Goal: Transaction & Acquisition: Purchase product/service

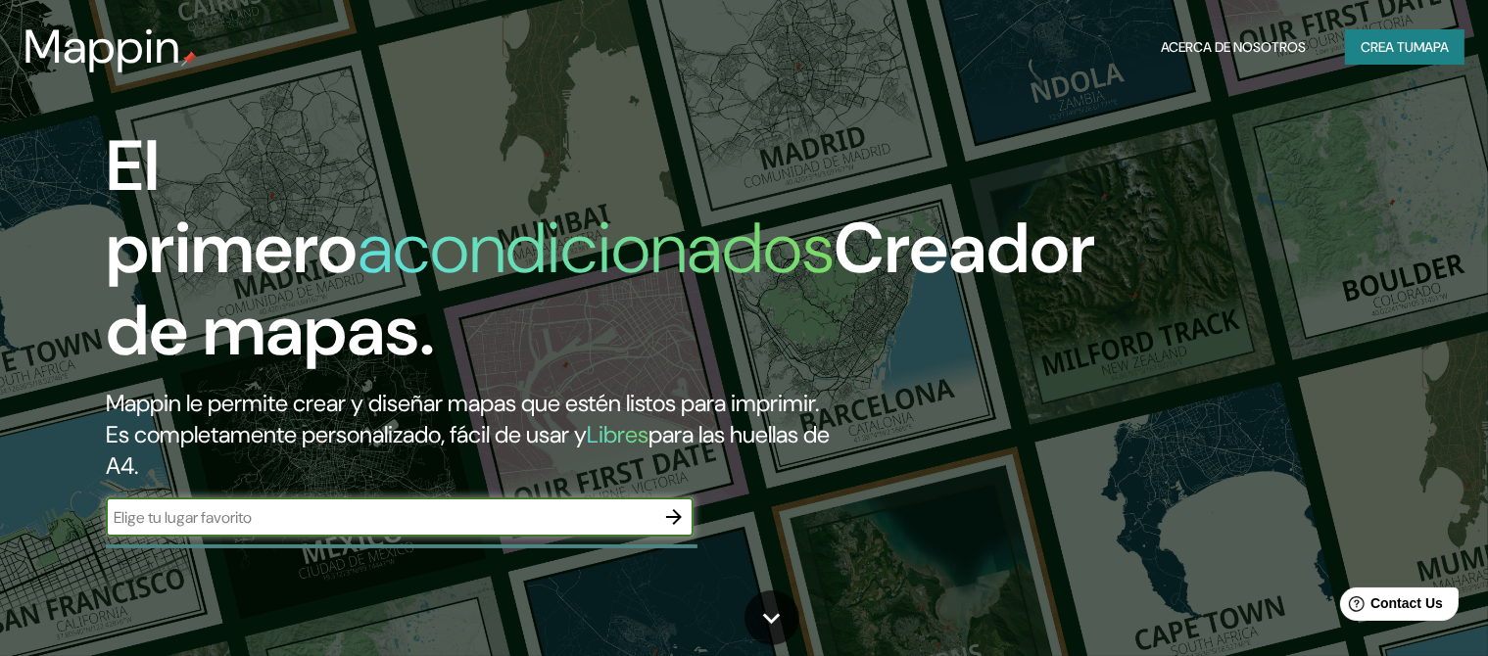
click at [588, 529] on input "text" at bounding box center [380, 517] width 549 height 23
type input "la plata, [GEOGRAPHIC_DATA], [GEOGRAPHIC_DATA]"
click at [680, 529] on icon "button" at bounding box center [674, 517] width 24 height 24
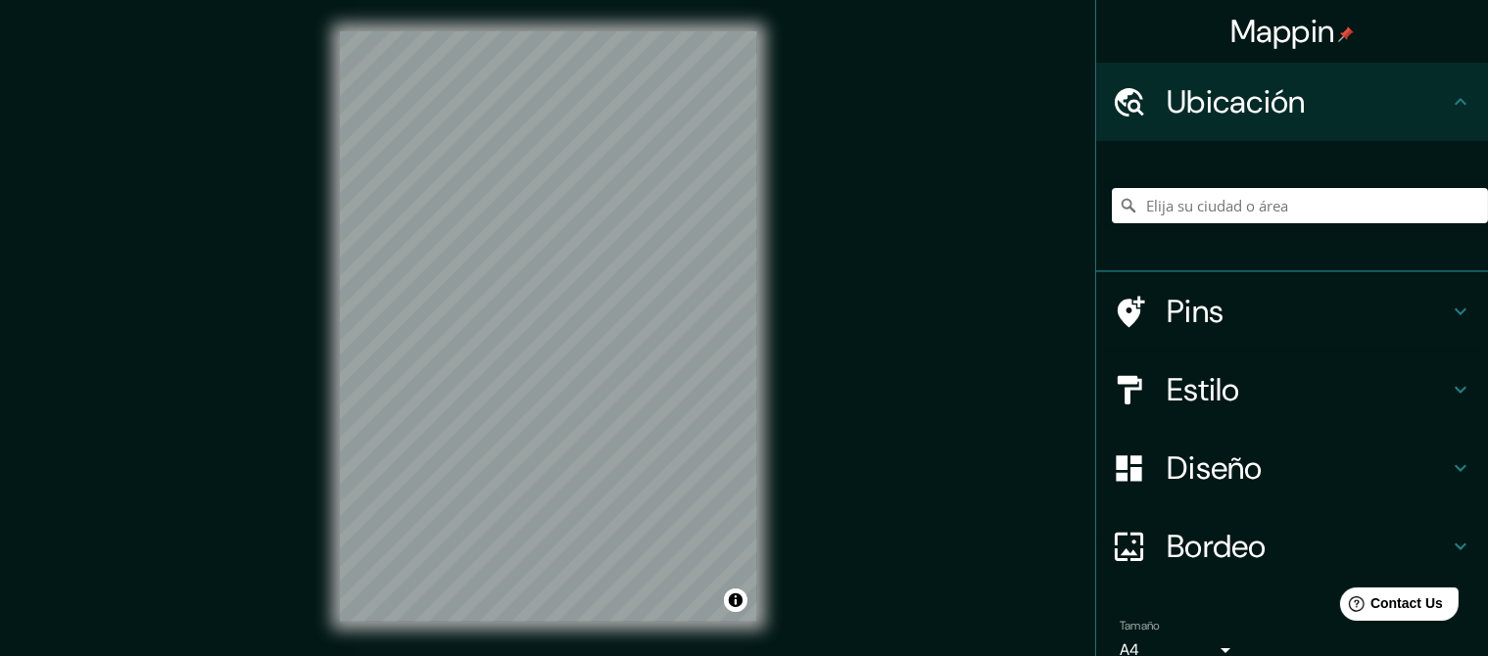
click at [1445, 320] on h4 "Pins" at bounding box center [1308, 311] width 282 height 39
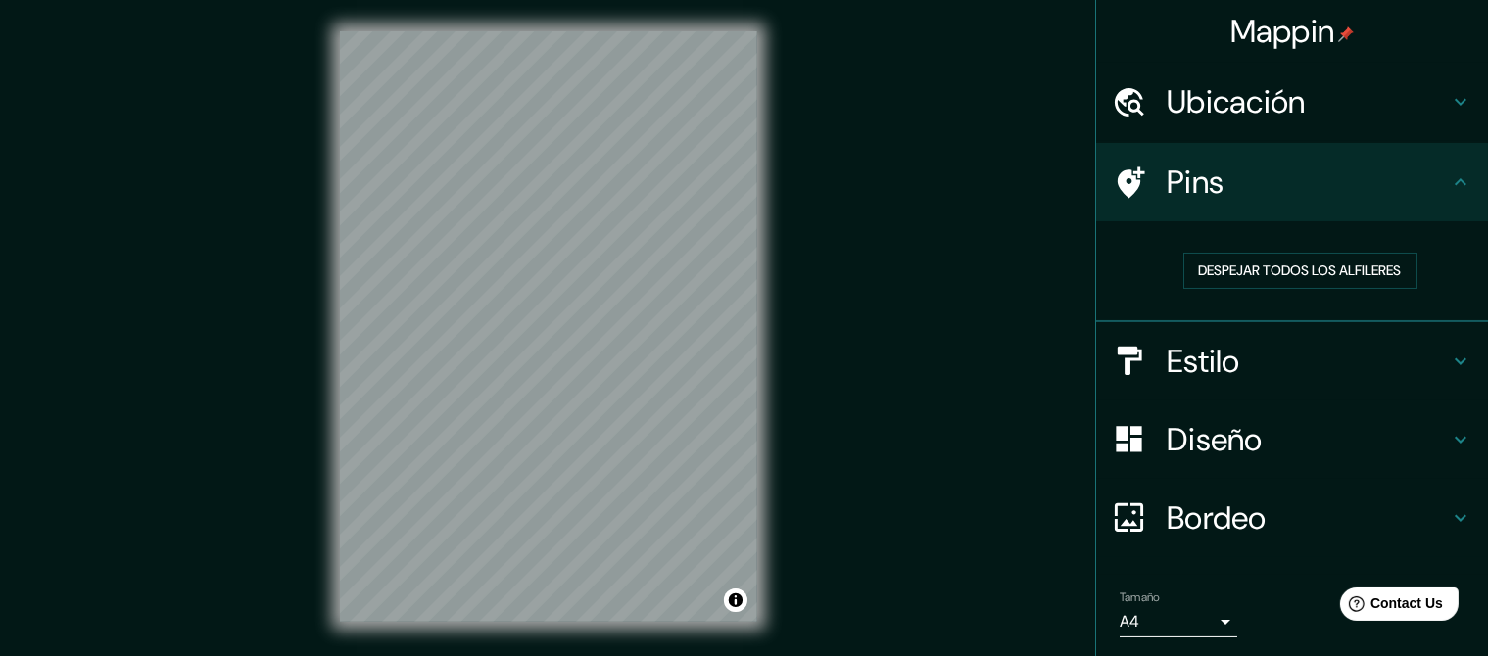
click at [1250, 356] on h4 "Estilo" at bounding box center [1308, 361] width 282 height 39
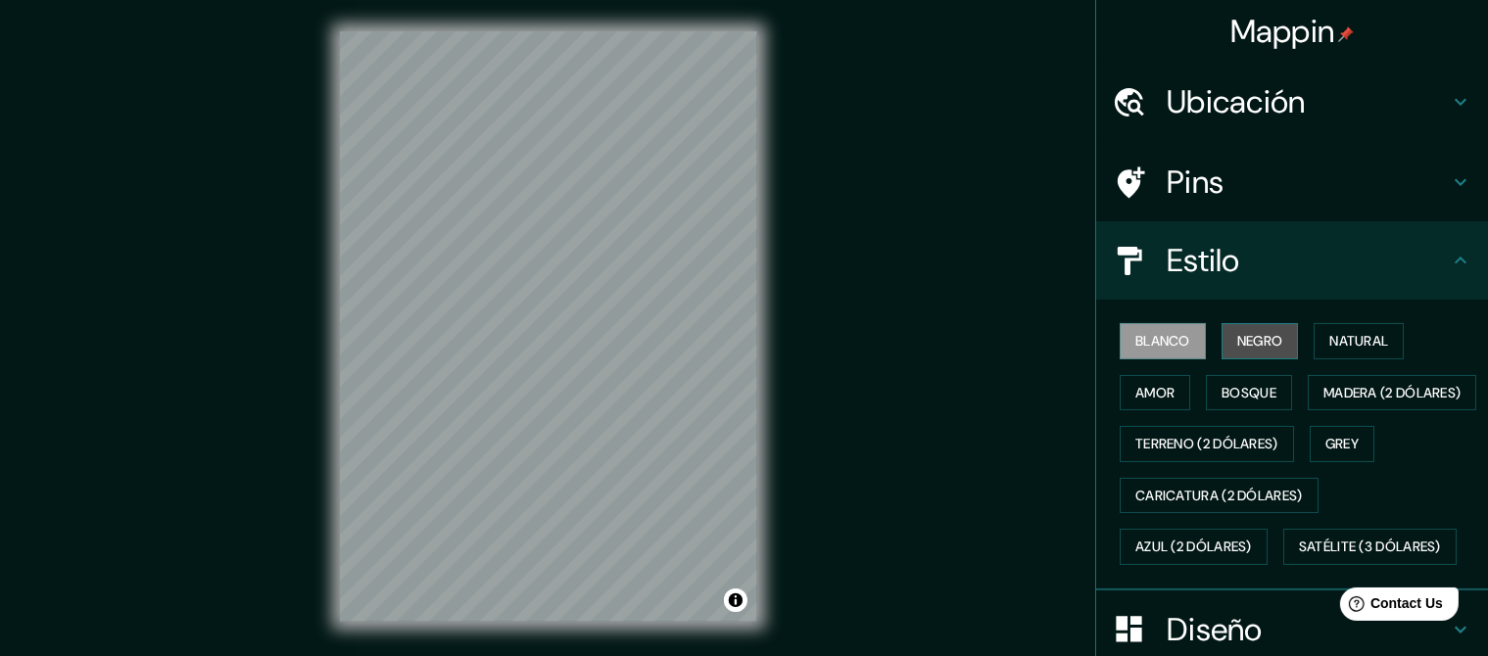
click at [1250, 354] on button "Negro" at bounding box center [1259, 341] width 77 height 36
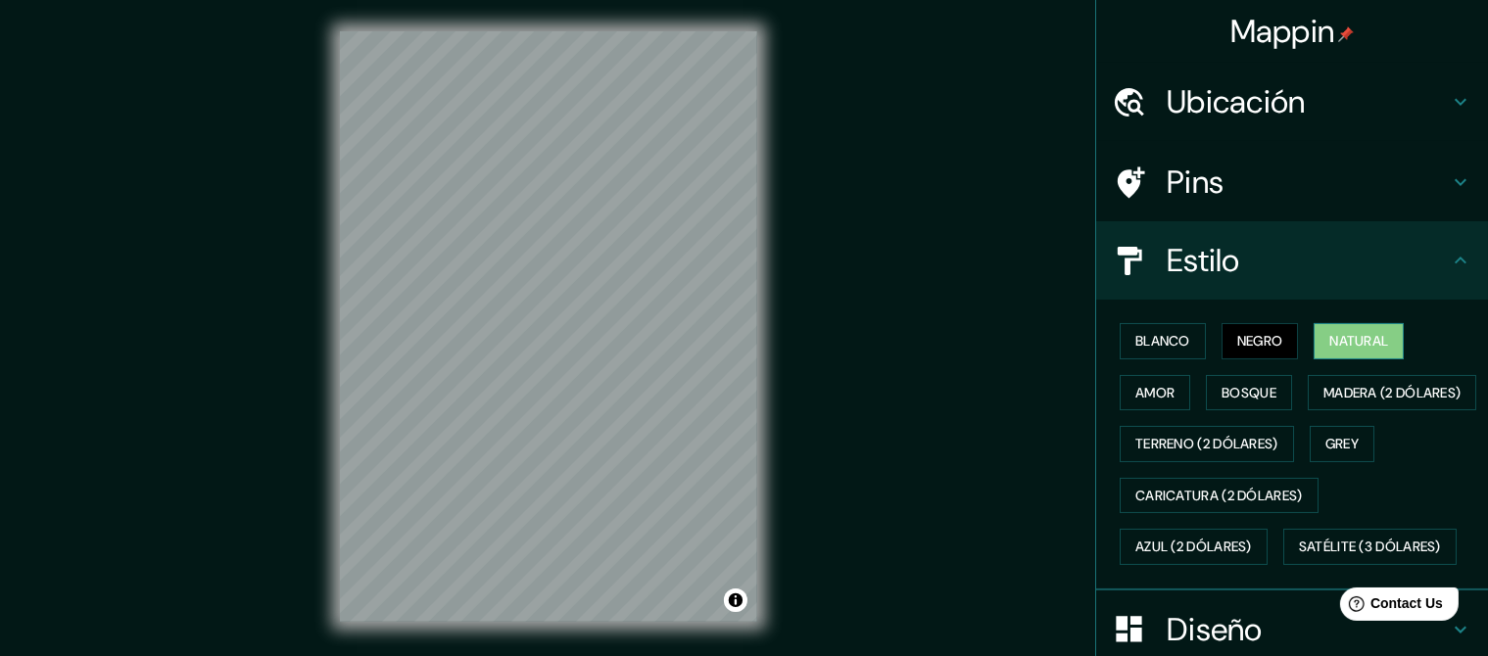
click at [1376, 352] on button "Natural" at bounding box center [1358, 341] width 90 height 36
click at [1166, 394] on button "Amor" at bounding box center [1155, 393] width 71 height 36
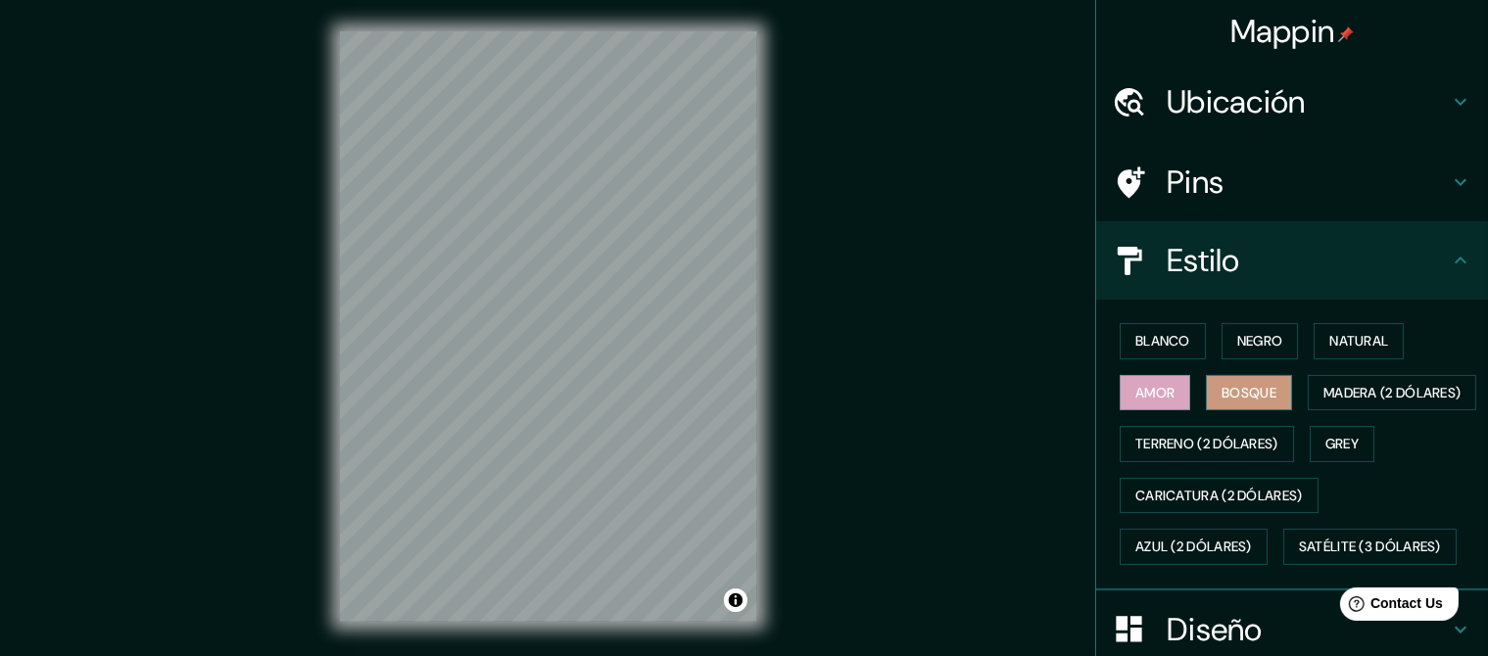
click at [1275, 396] on button "Bosque" at bounding box center [1249, 393] width 86 height 36
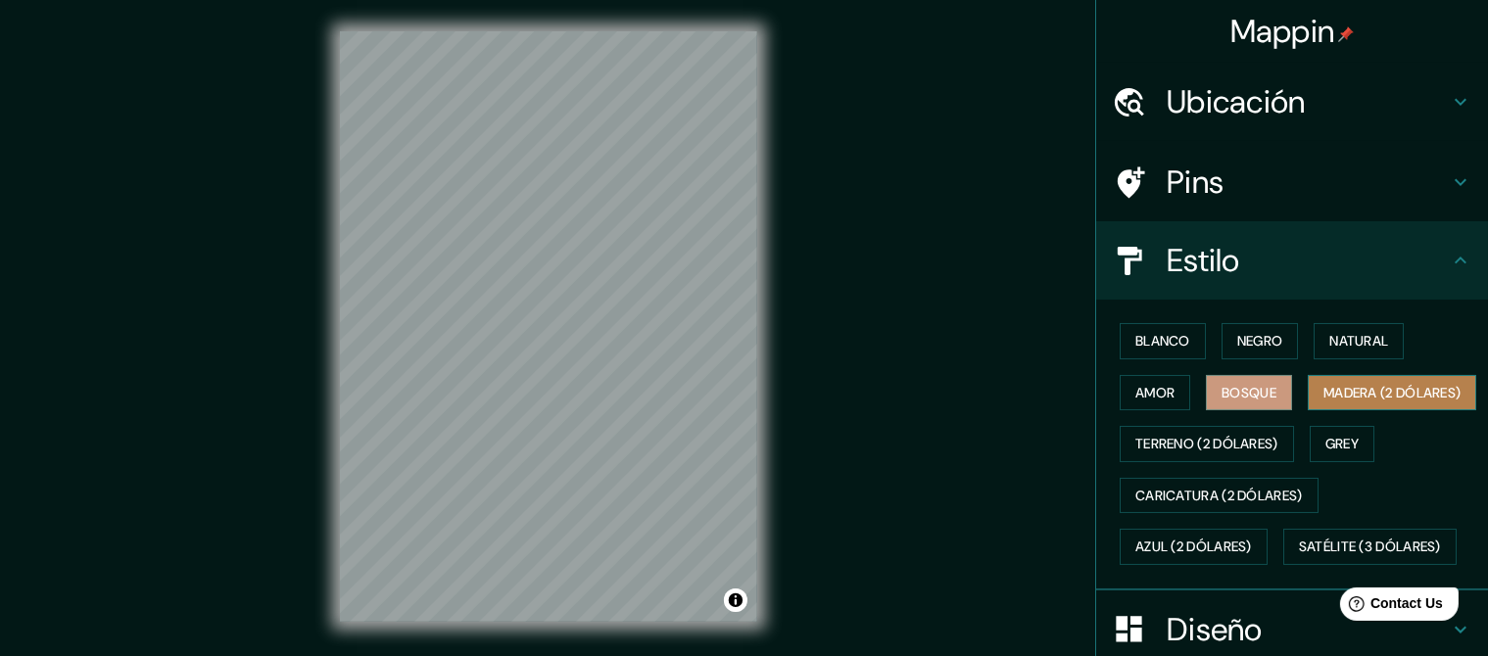
click at [1308, 411] on button "Madera (2 dólares)" at bounding box center [1392, 393] width 168 height 36
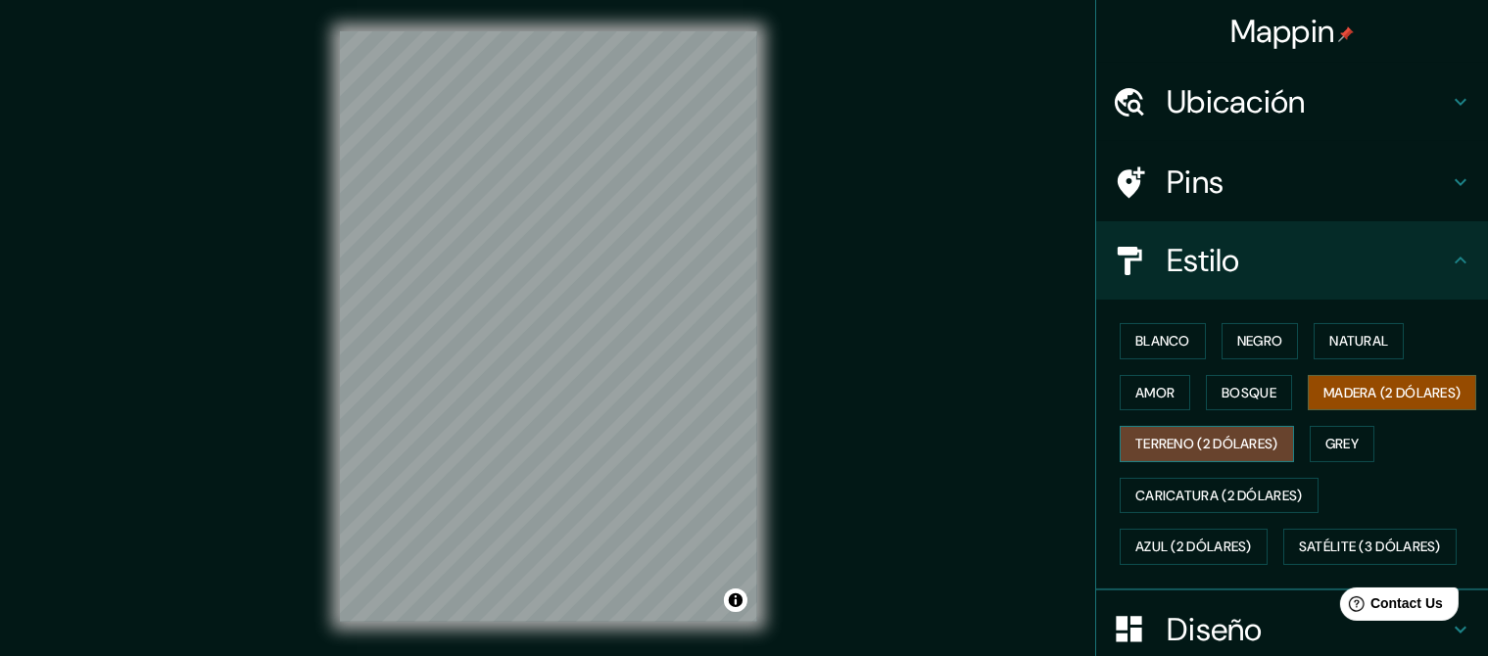
click at [1184, 462] on button "Terreno (2 dólares)" at bounding box center [1207, 444] width 174 height 36
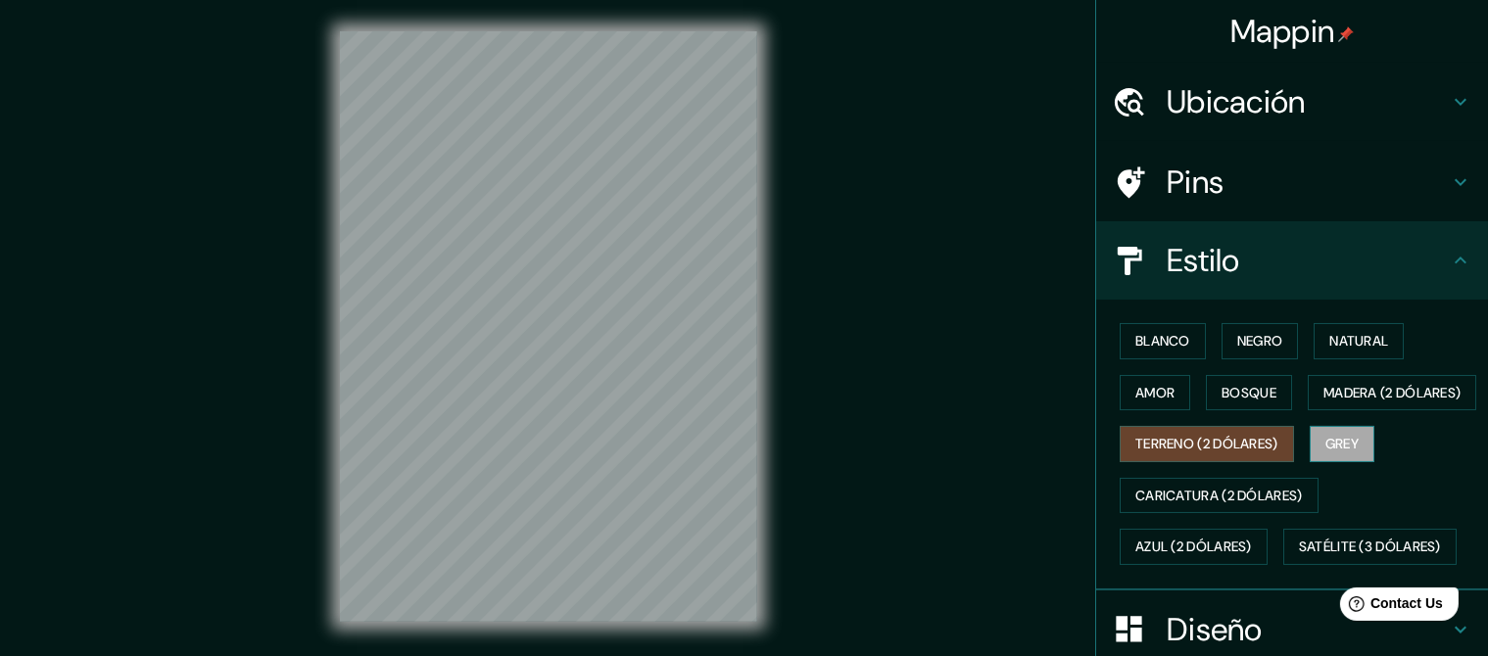
click at [1354, 462] on button "Grey" at bounding box center [1342, 444] width 65 height 36
click at [1266, 462] on button "Terreno (2 dólares)" at bounding box center [1207, 444] width 174 height 36
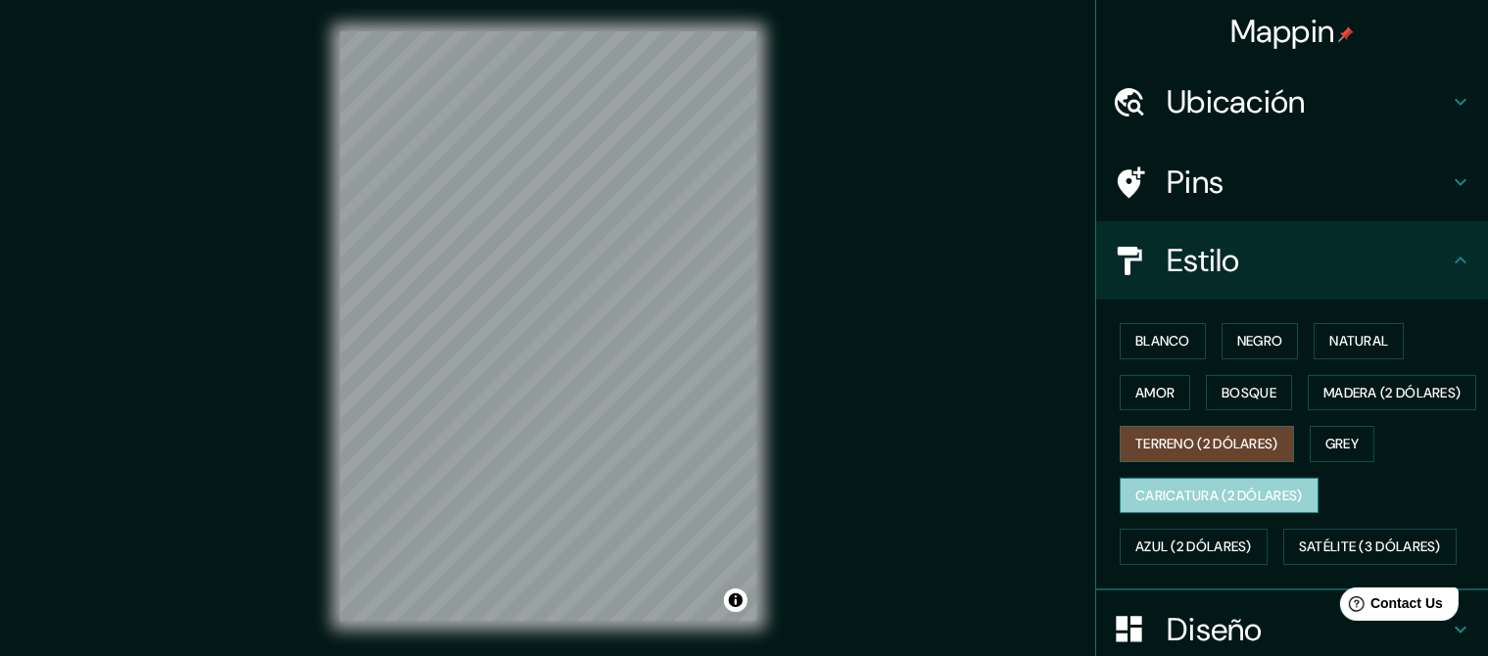
click at [1222, 514] on button "Caricatura (2 dólares)" at bounding box center [1219, 496] width 199 height 36
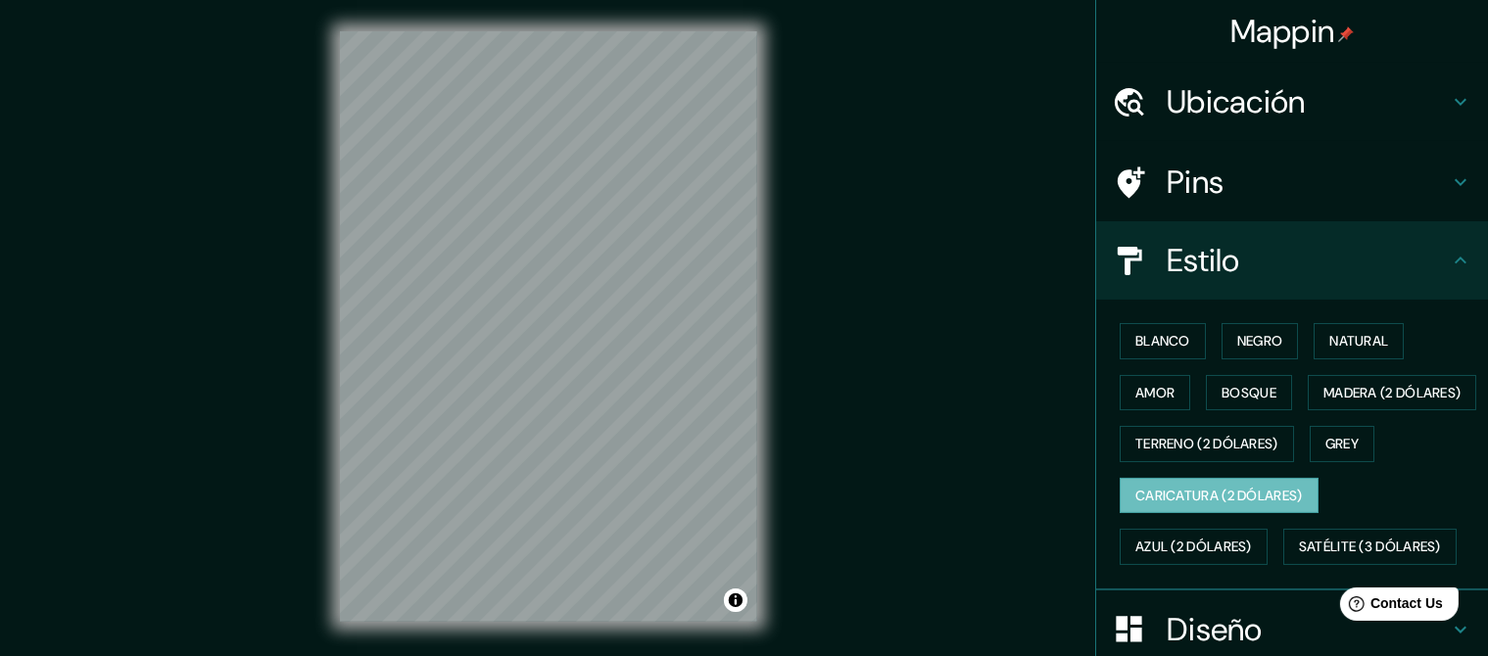
scroll to position [103, 0]
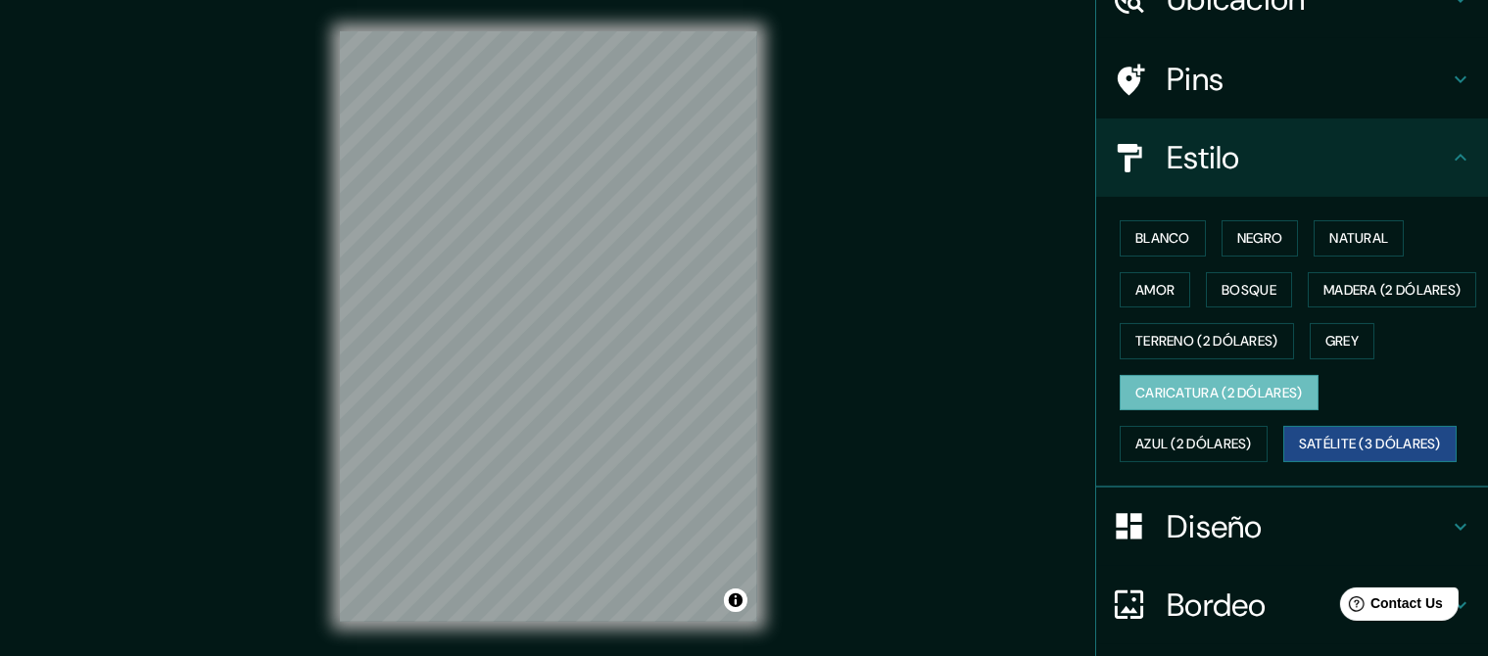
click at [1348, 462] on button "Satélite (3 dólares)" at bounding box center [1369, 444] width 173 height 36
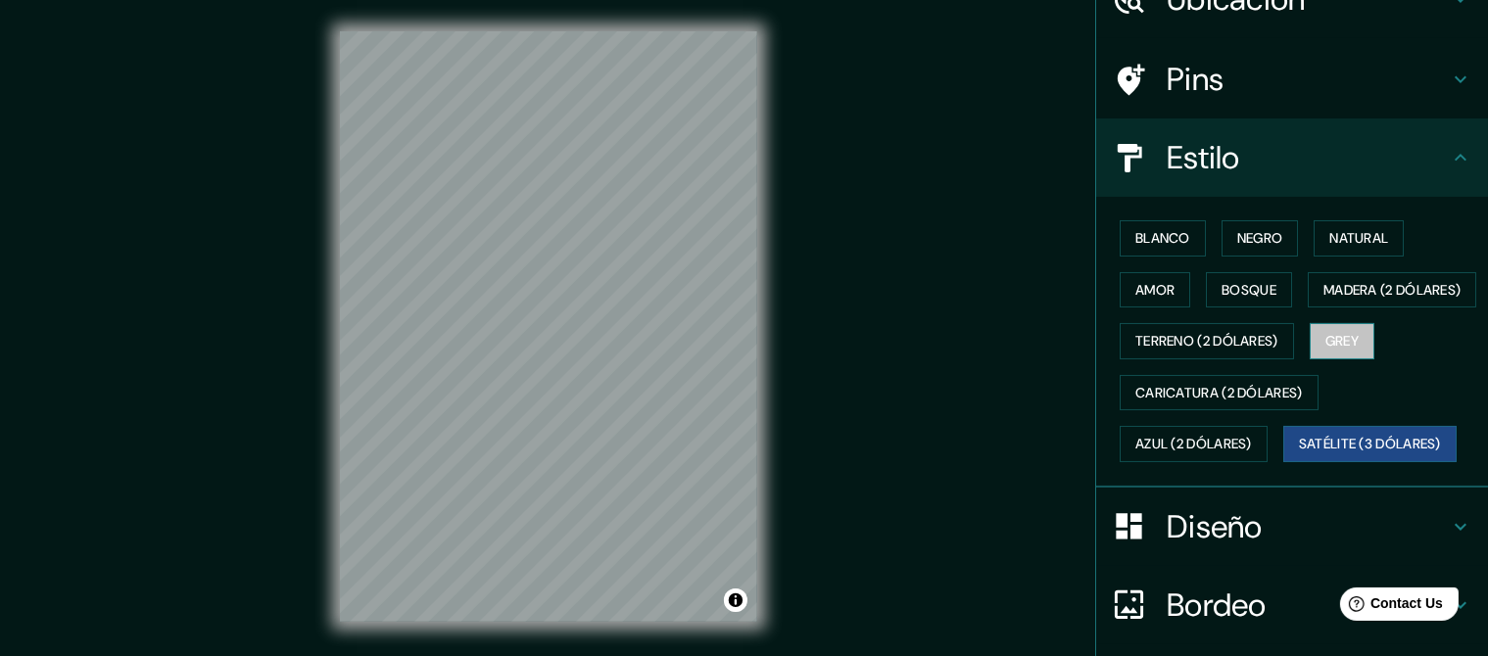
click at [1363, 359] on button "Grey" at bounding box center [1342, 341] width 65 height 36
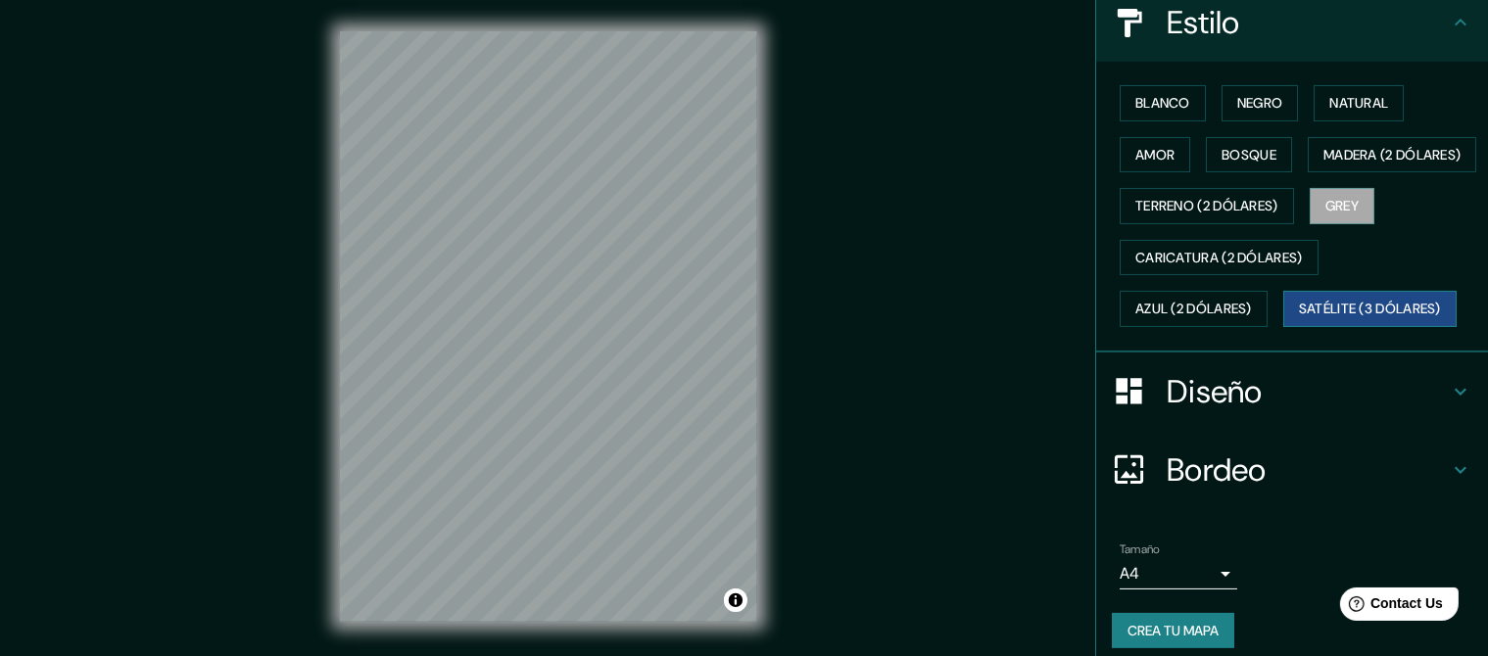
scroll to position [310, 0]
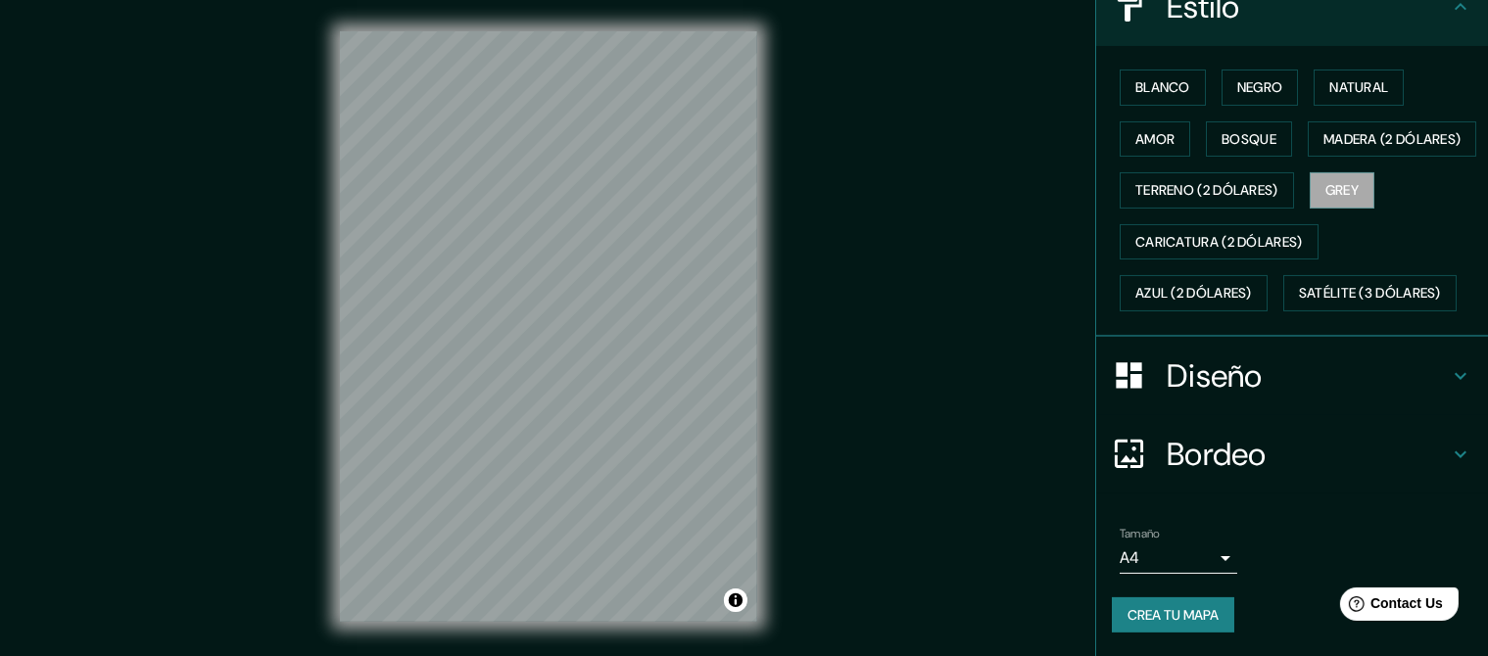
click at [1231, 390] on div "Diseño" at bounding box center [1292, 376] width 392 height 78
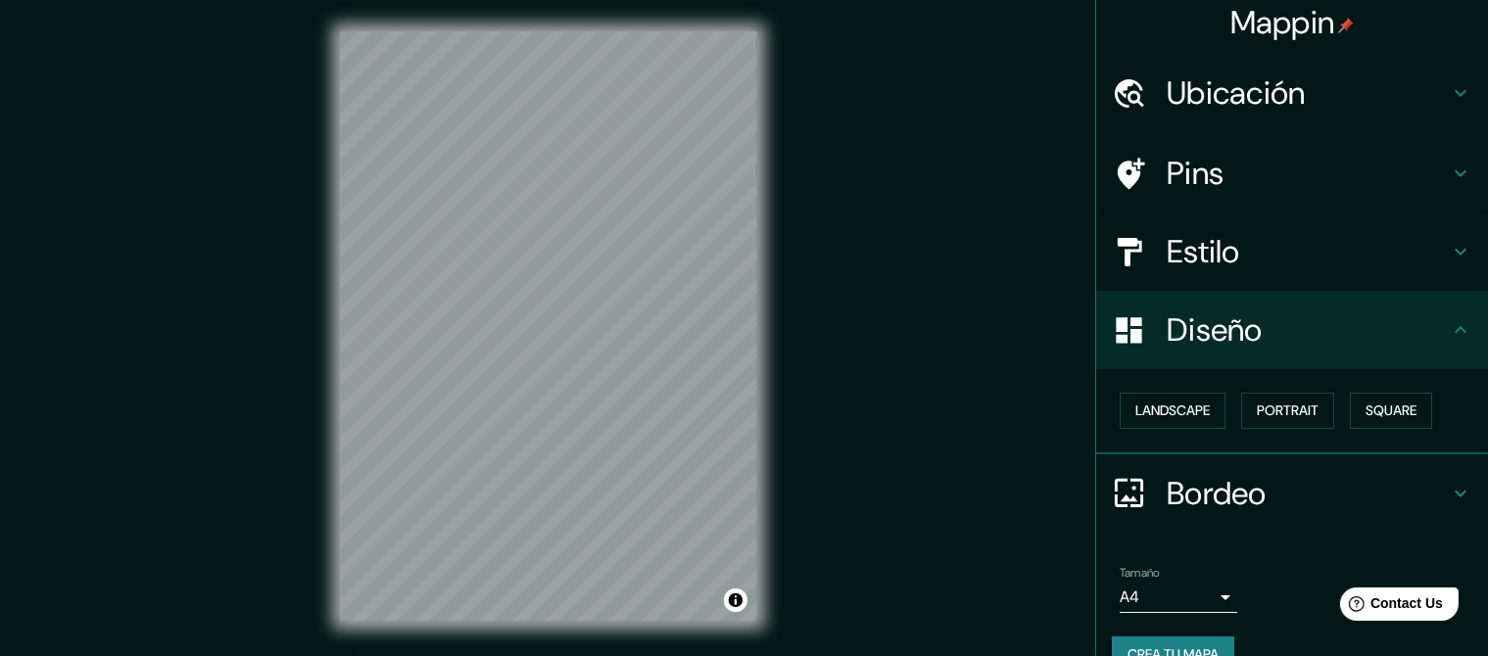
scroll to position [0, 0]
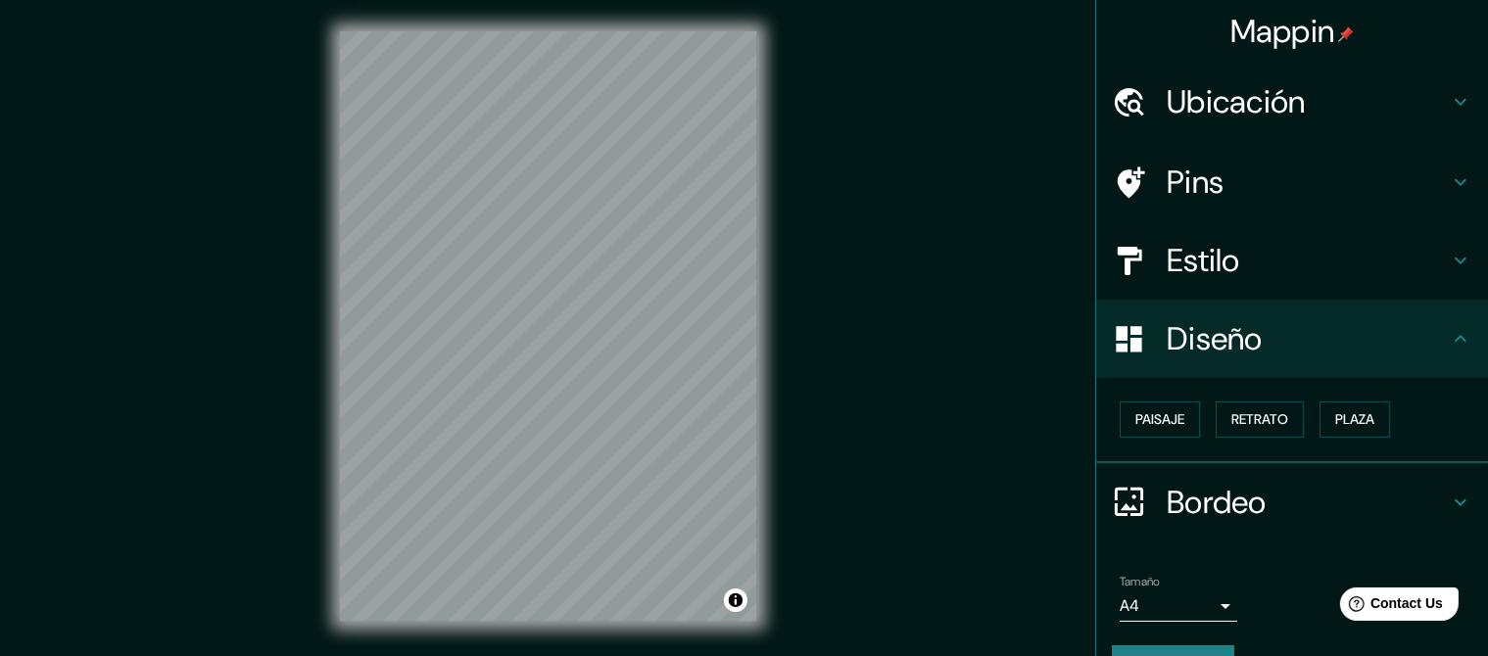
click at [1215, 417] on div "Paisaje Retrato Plaza" at bounding box center [1300, 420] width 376 height 52
click at [1189, 421] on button "Paisaje" at bounding box center [1160, 420] width 80 height 36
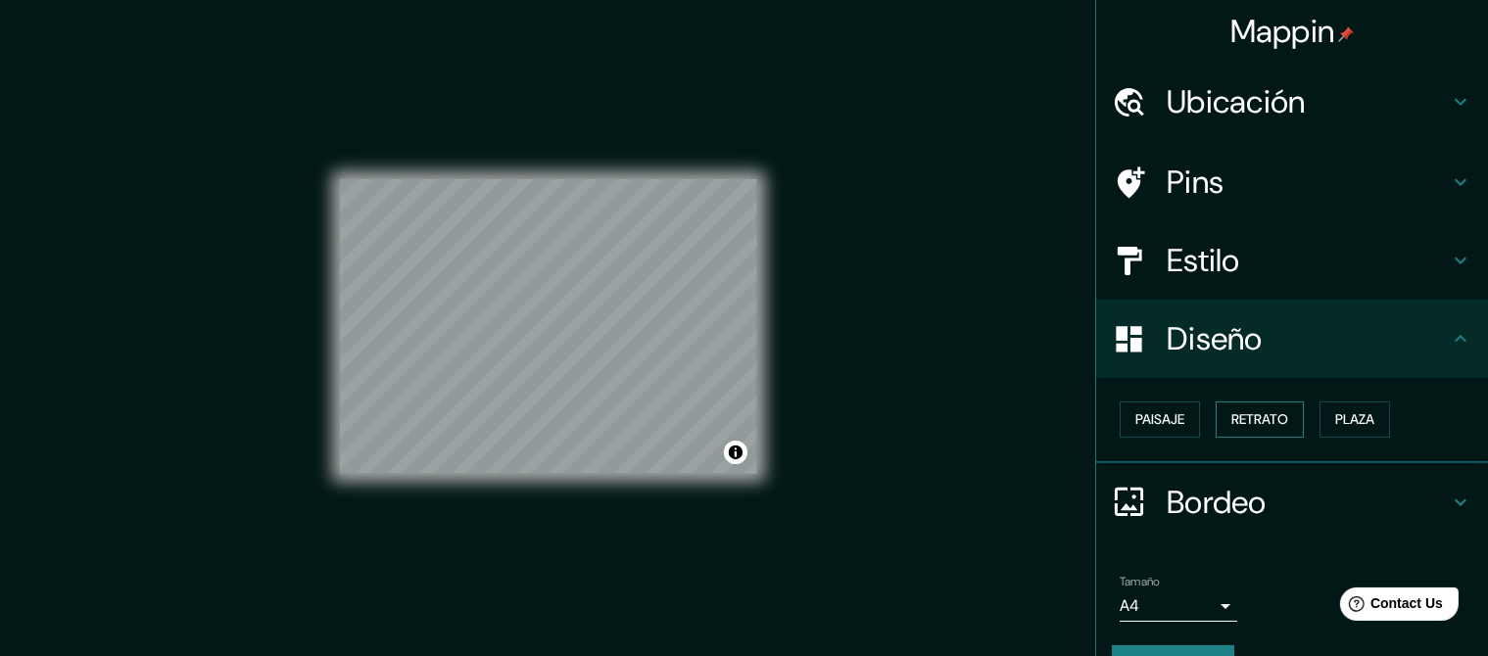
click at [1264, 423] on button "Retrato" at bounding box center [1260, 420] width 88 height 36
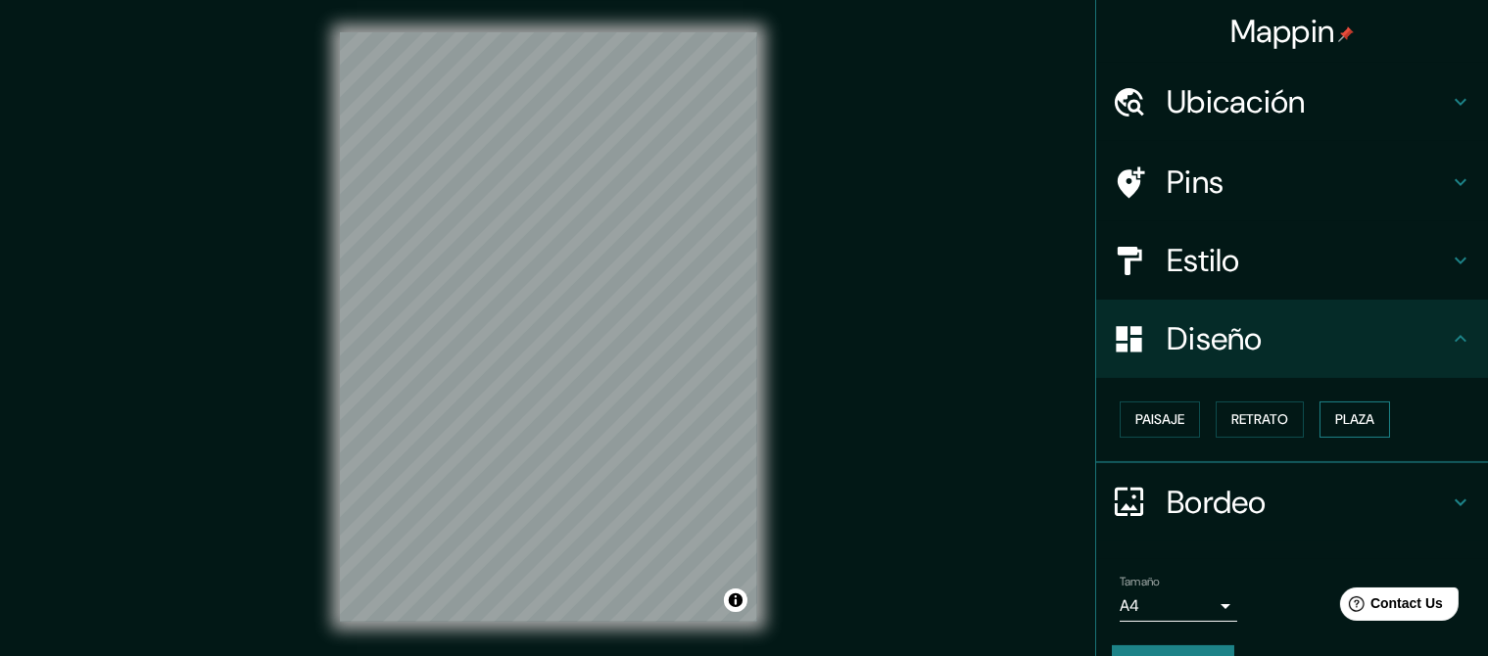
click at [1347, 425] on button "Plaza" at bounding box center [1354, 420] width 71 height 36
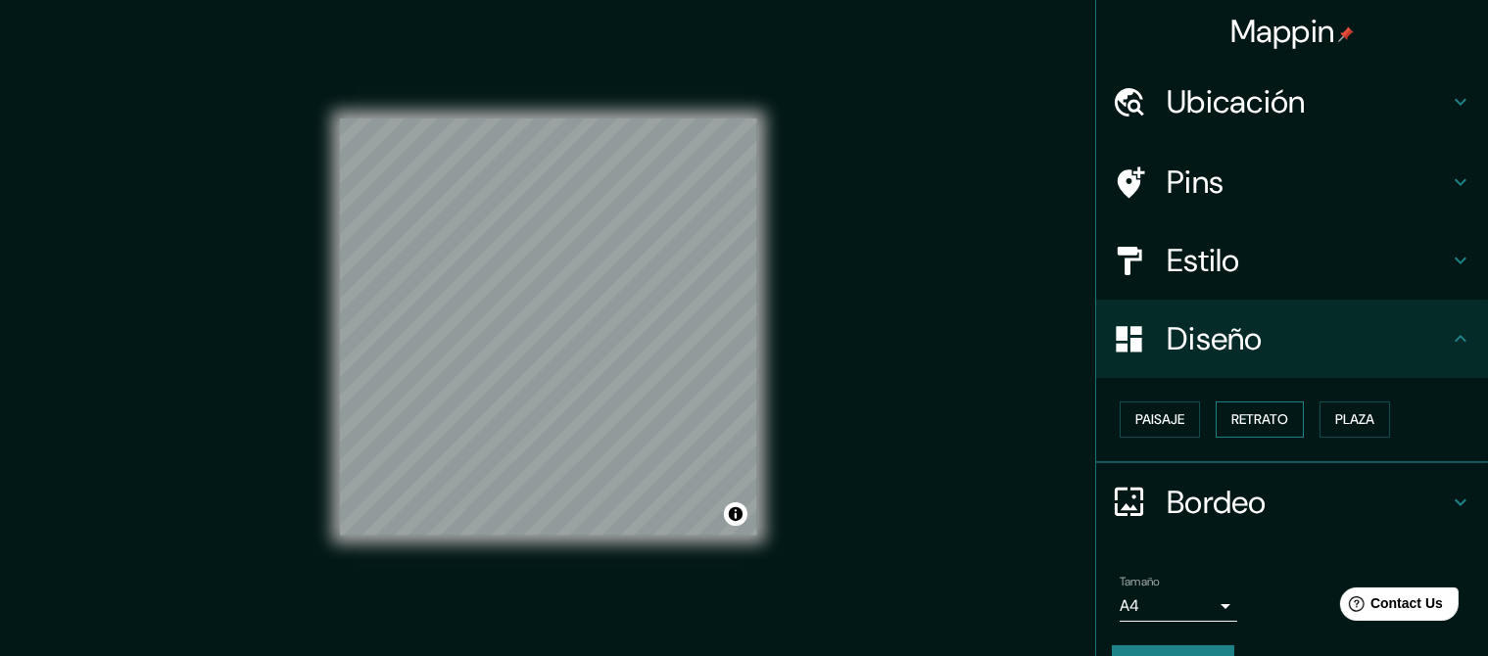
click at [1234, 424] on button "Retrato" at bounding box center [1260, 420] width 88 height 36
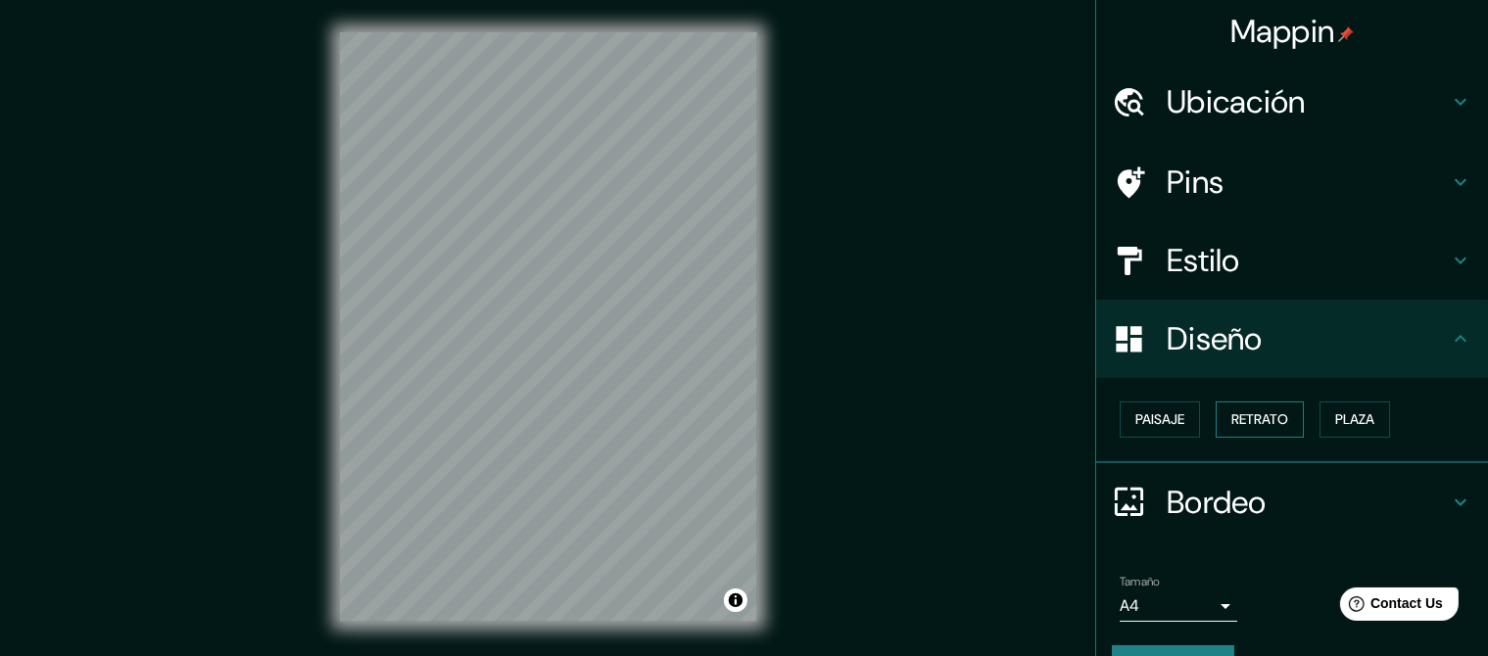
scroll to position [63, 0]
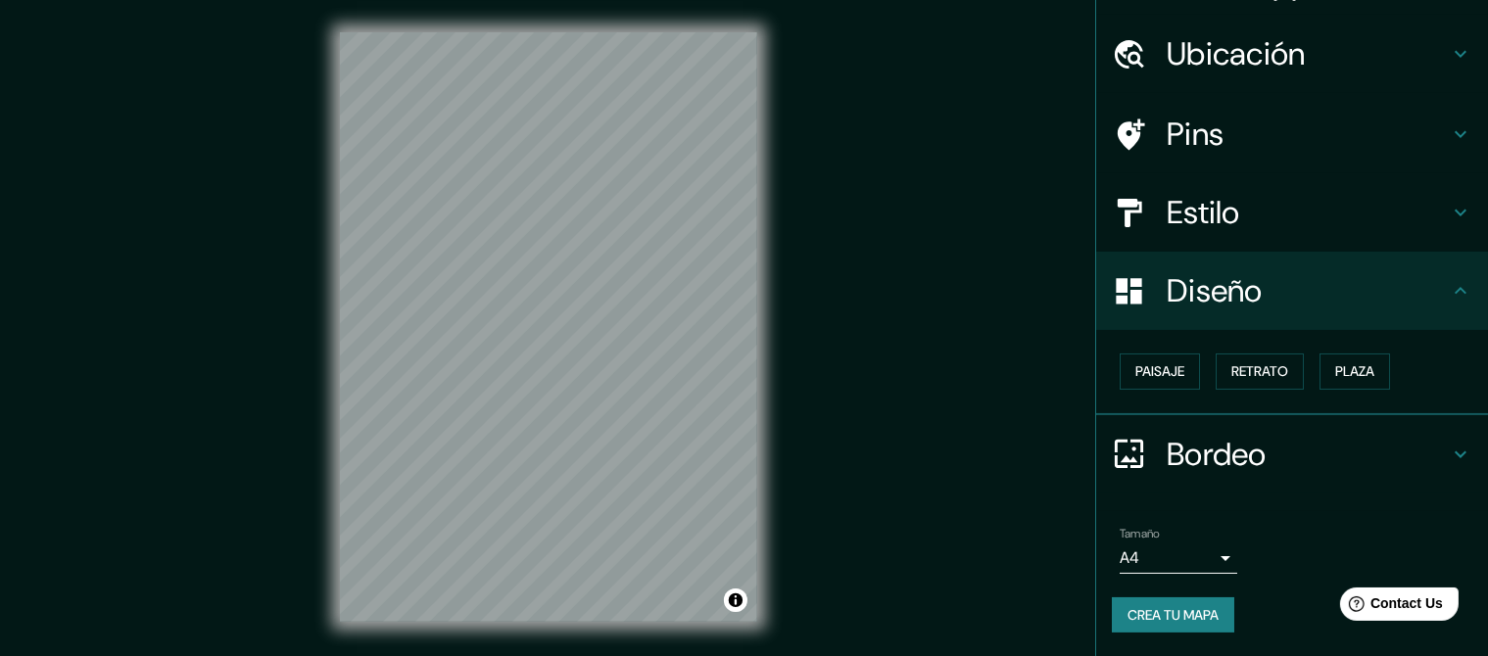
click at [1206, 533] on body "Mappin Ubicación Pins Estilo Diseño Paisaje Retrato Plaza [GEOGRAPHIC_DATA] una…" at bounding box center [744, 328] width 1488 height 656
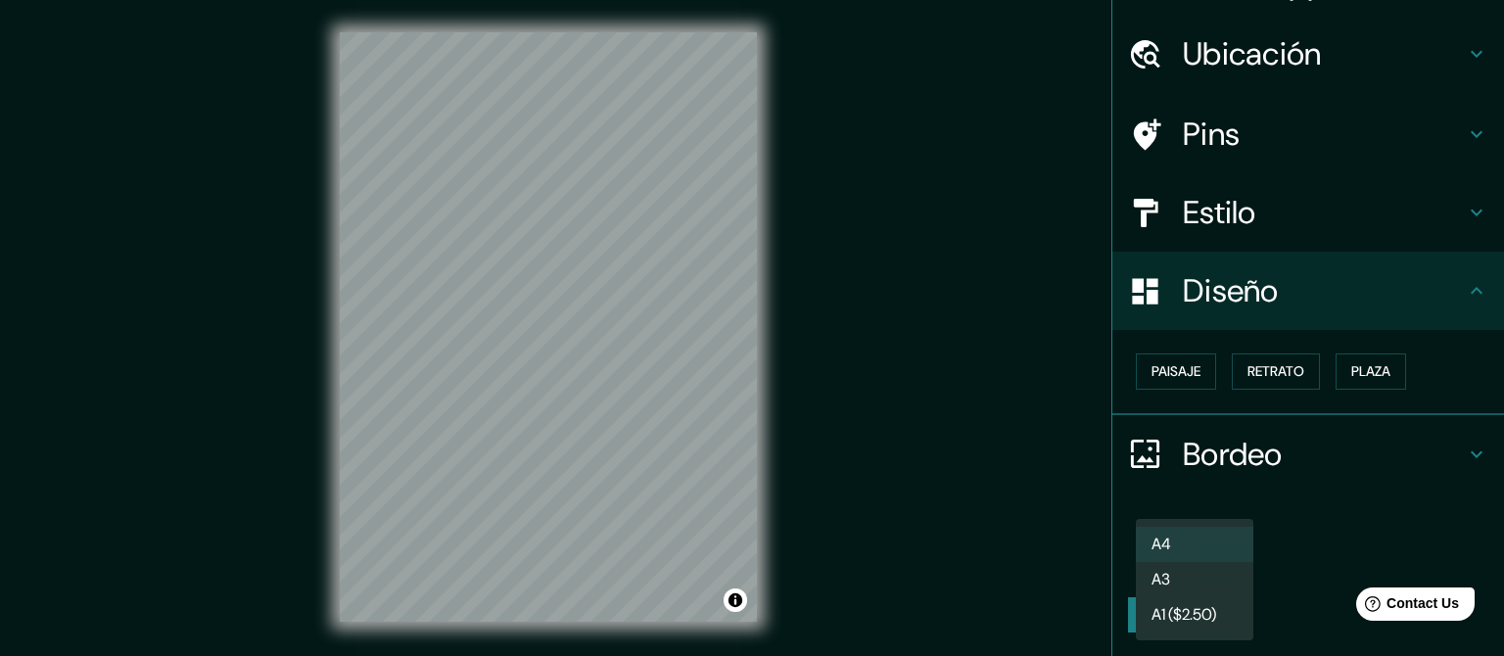
click at [1342, 492] on div at bounding box center [752, 328] width 1504 height 656
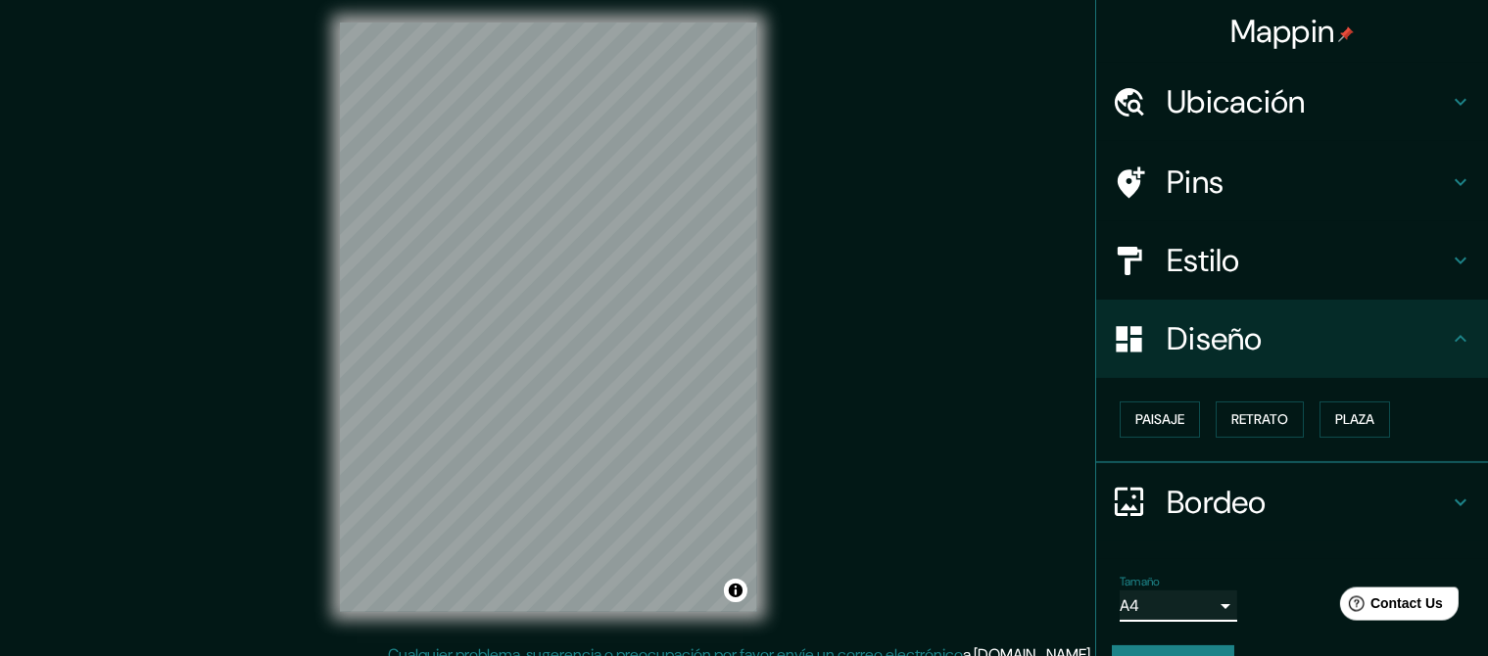
scroll to position [0, 0]
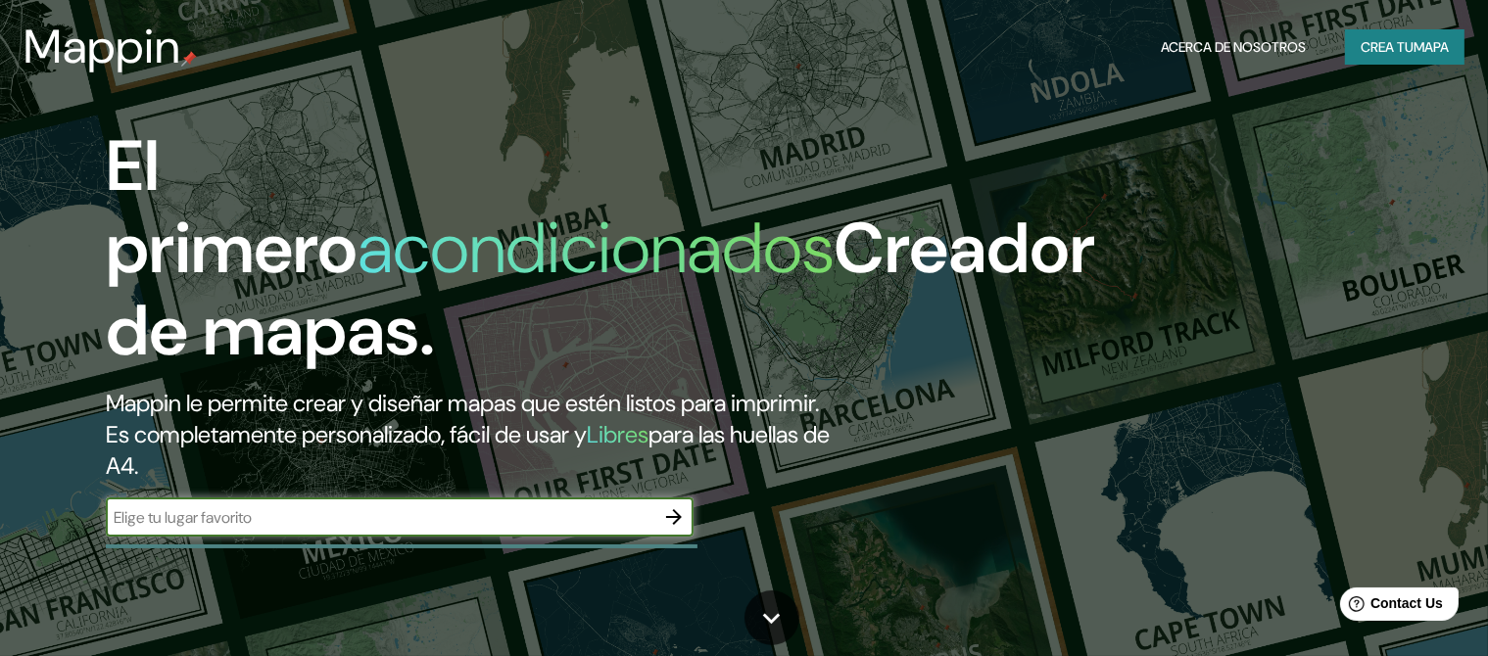
click at [307, 529] on input "text" at bounding box center [380, 517] width 549 height 23
type input "p"
type input "b"
type input "[GEOGRAPHIC_DATA]"
click at [660, 537] on button "button" at bounding box center [673, 517] width 39 height 39
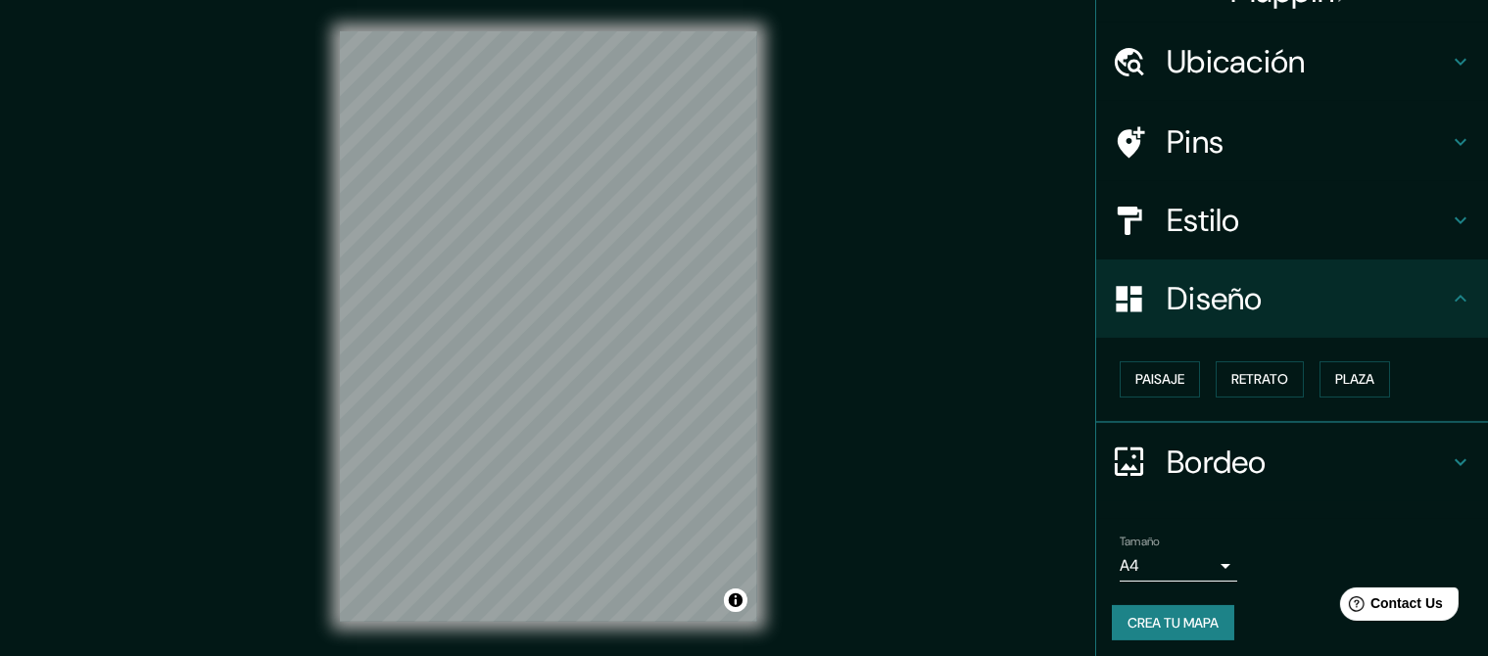
scroll to position [63, 0]
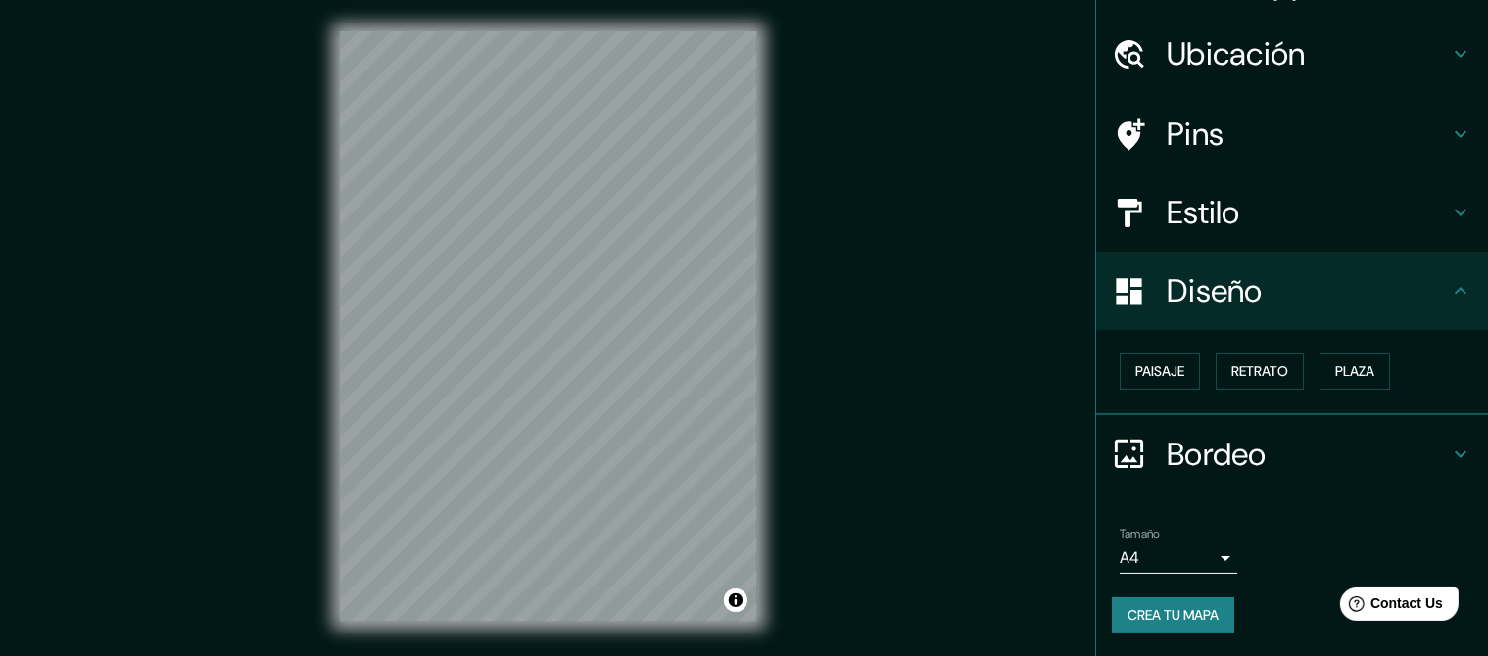
click at [1207, 271] on h4 "Diseño" at bounding box center [1308, 290] width 282 height 39
click at [1209, 203] on h4 "Estilo" at bounding box center [1308, 212] width 282 height 39
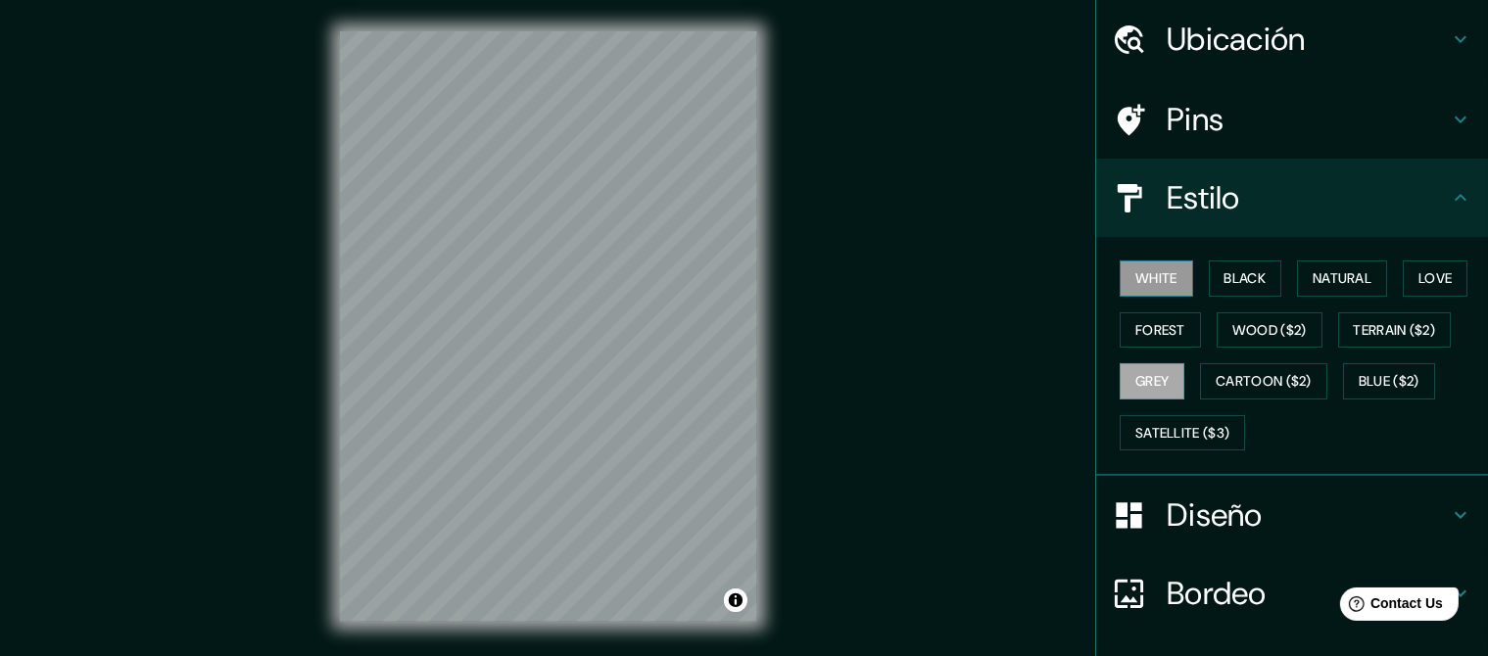
click at [1168, 267] on button "White" at bounding box center [1156, 279] width 73 height 36
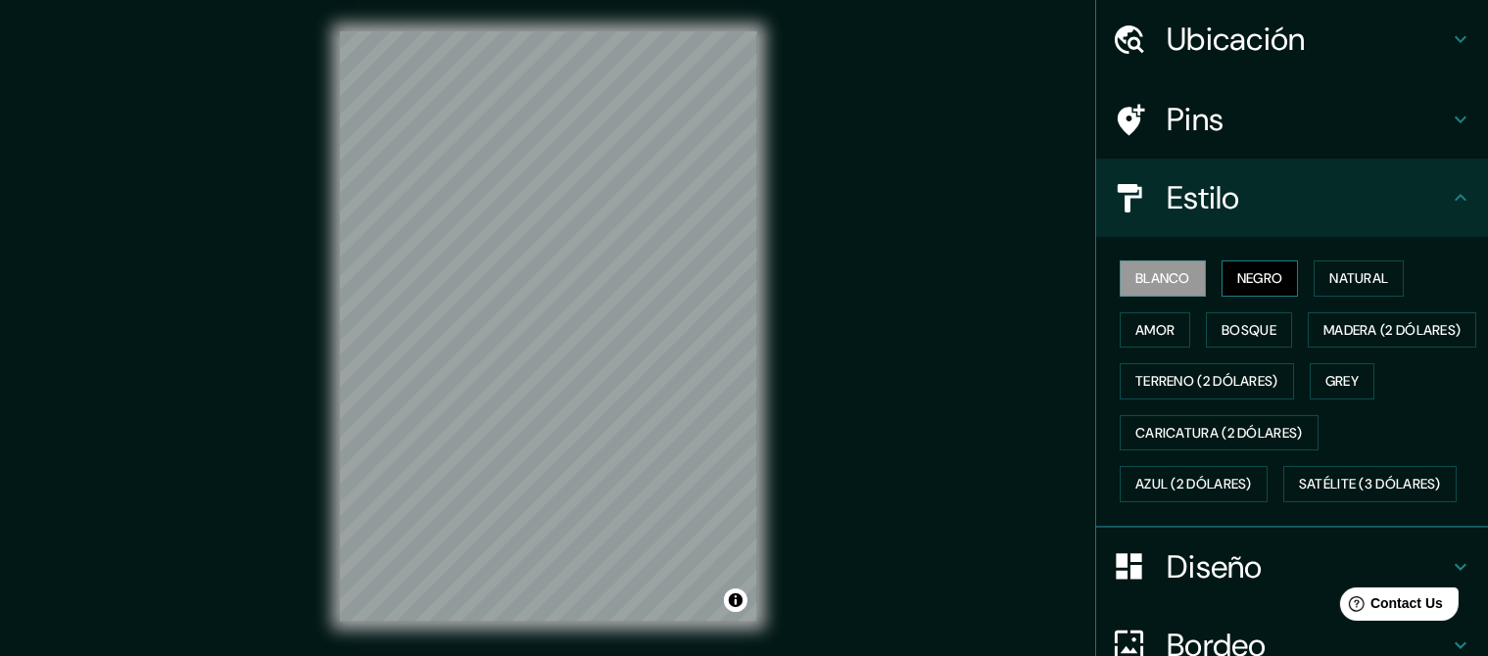
click at [1270, 276] on button "Negro" at bounding box center [1259, 279] width 77 height 36
click at [1362, 288] on button "Natural" at bounding box center [1358, 279] width 90 height 36
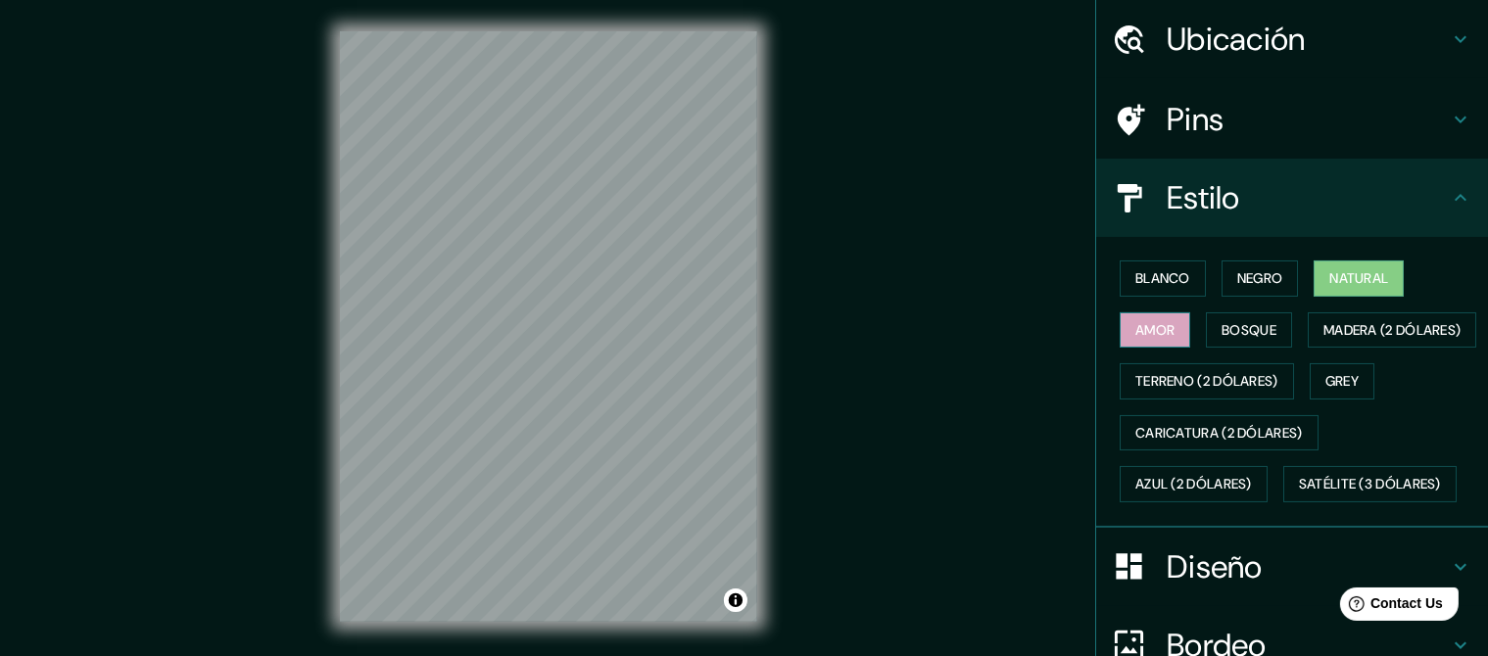
click at [1150, 331] on button "Amor" at bounding box center [1155, 330] width 71 height 36
click at [1254, 331] on button "Bosque" at bounding box center [1249, 330] width 86 height 36
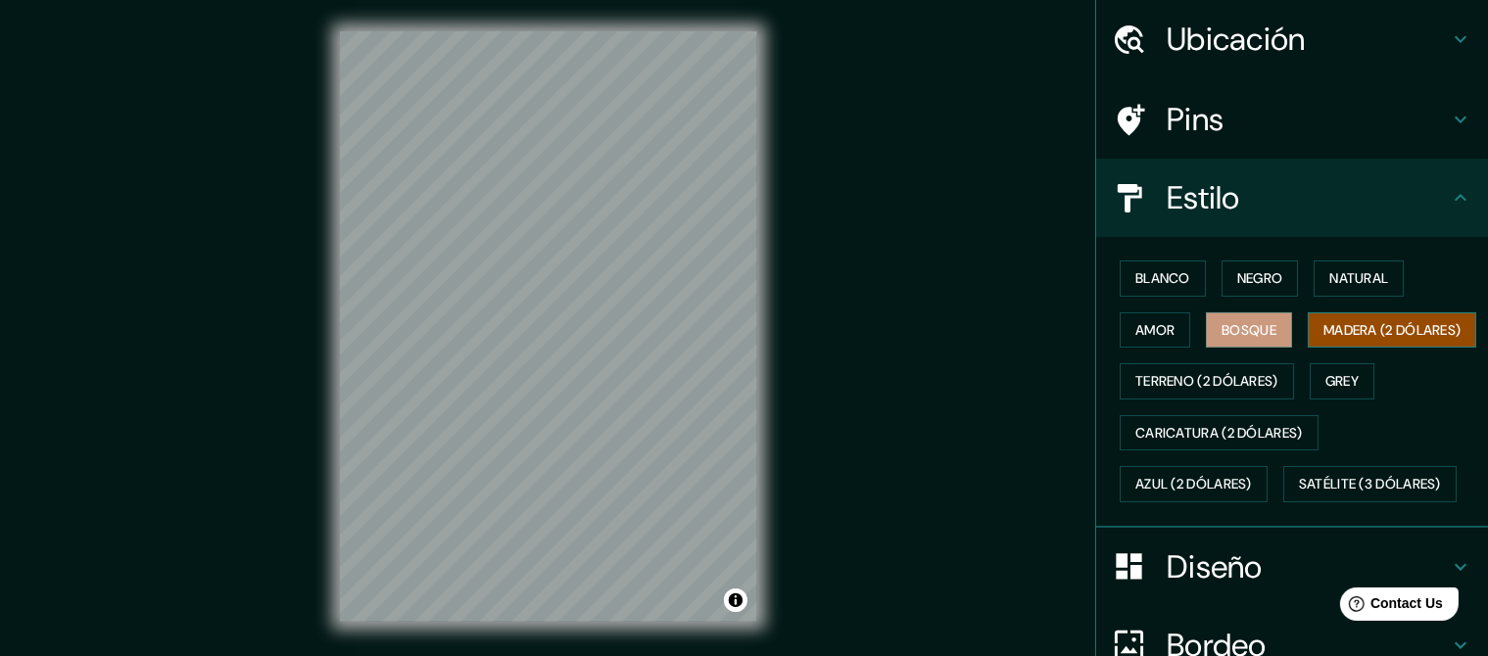
click at [1308, 349] on button "Madera (2 dólares)" at bounding box center [1392, 330] width 168 height 36
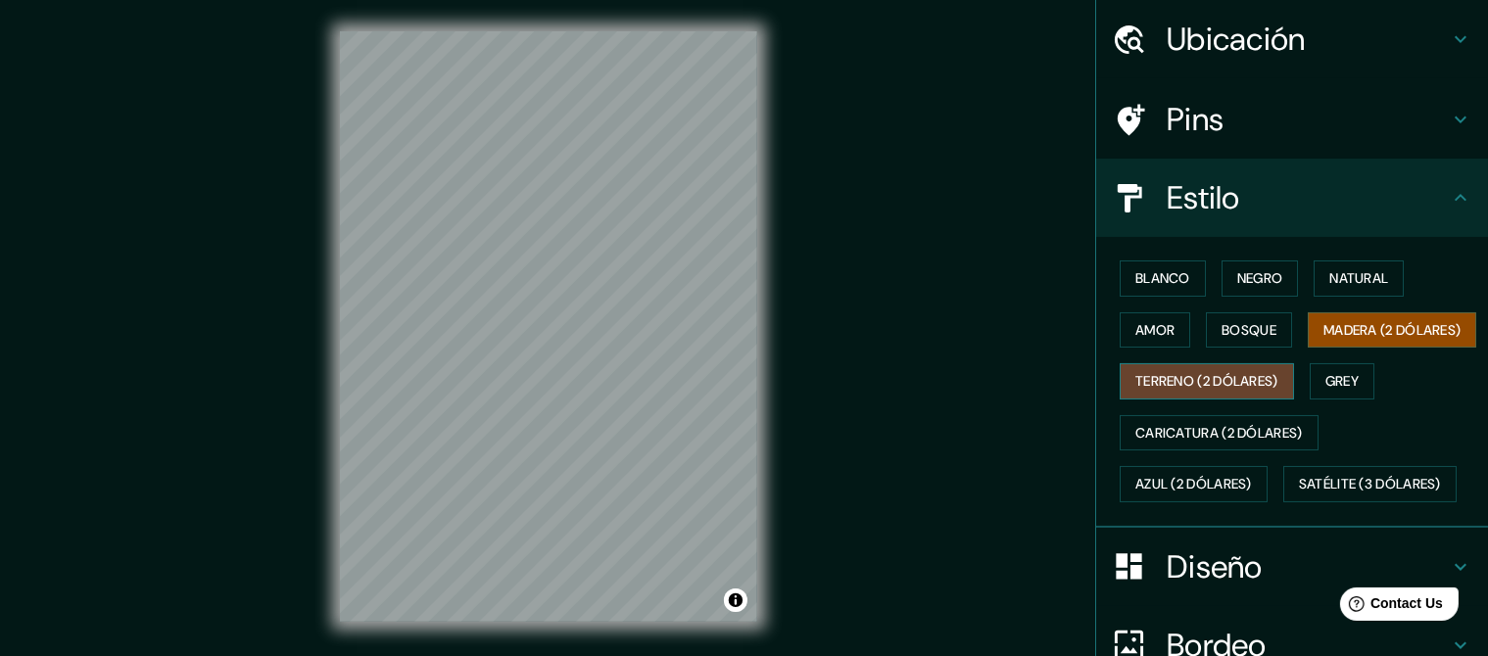
click at [1252, 400] on button "Terreno (2 dólares)" at bounding box center [1207, 381] width 174 height 36
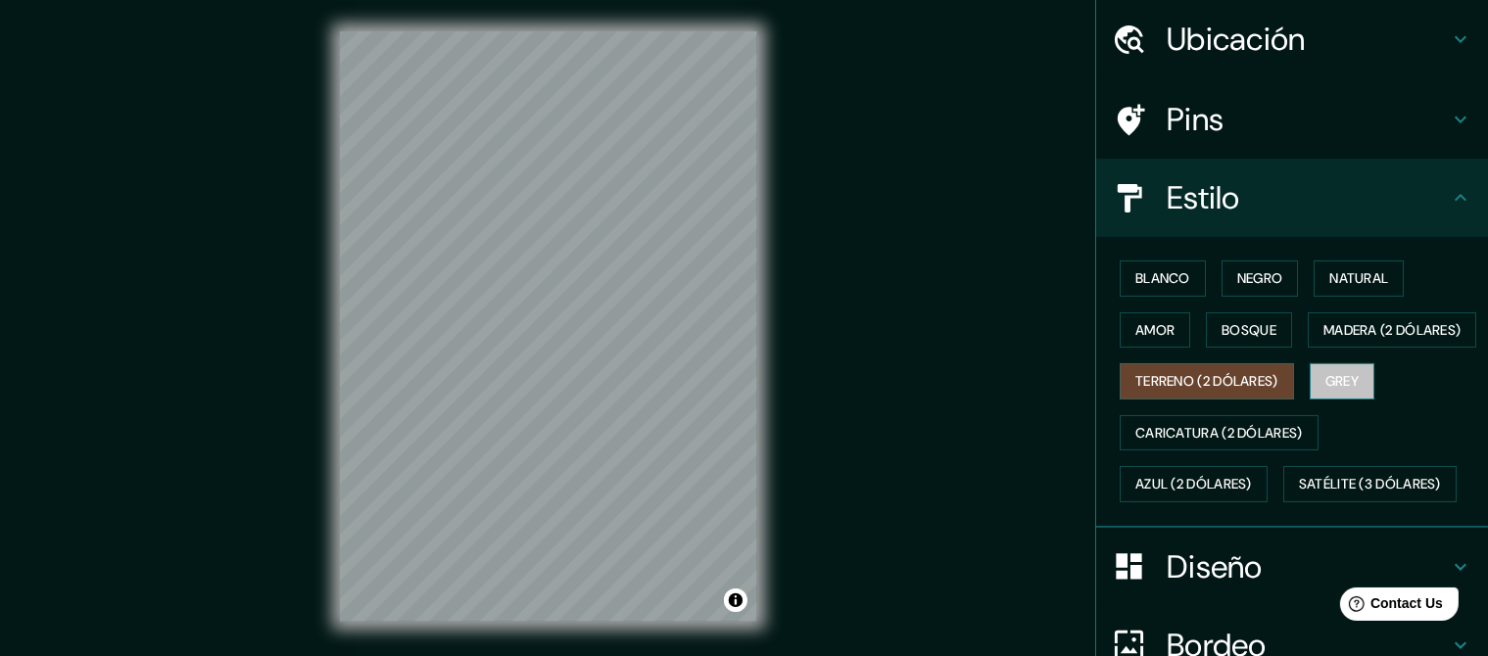
click at [1359, 400] on button "Grey" at bounding box center [1342, 381] width 65 height 36
click at [1224, 462] on div "Blanco Negro Natural Amor Bosque Madera (2 dólares) Terreno (2 dólares) Grey Ca…" at bounding box center [1300, 382] width 376 height 258
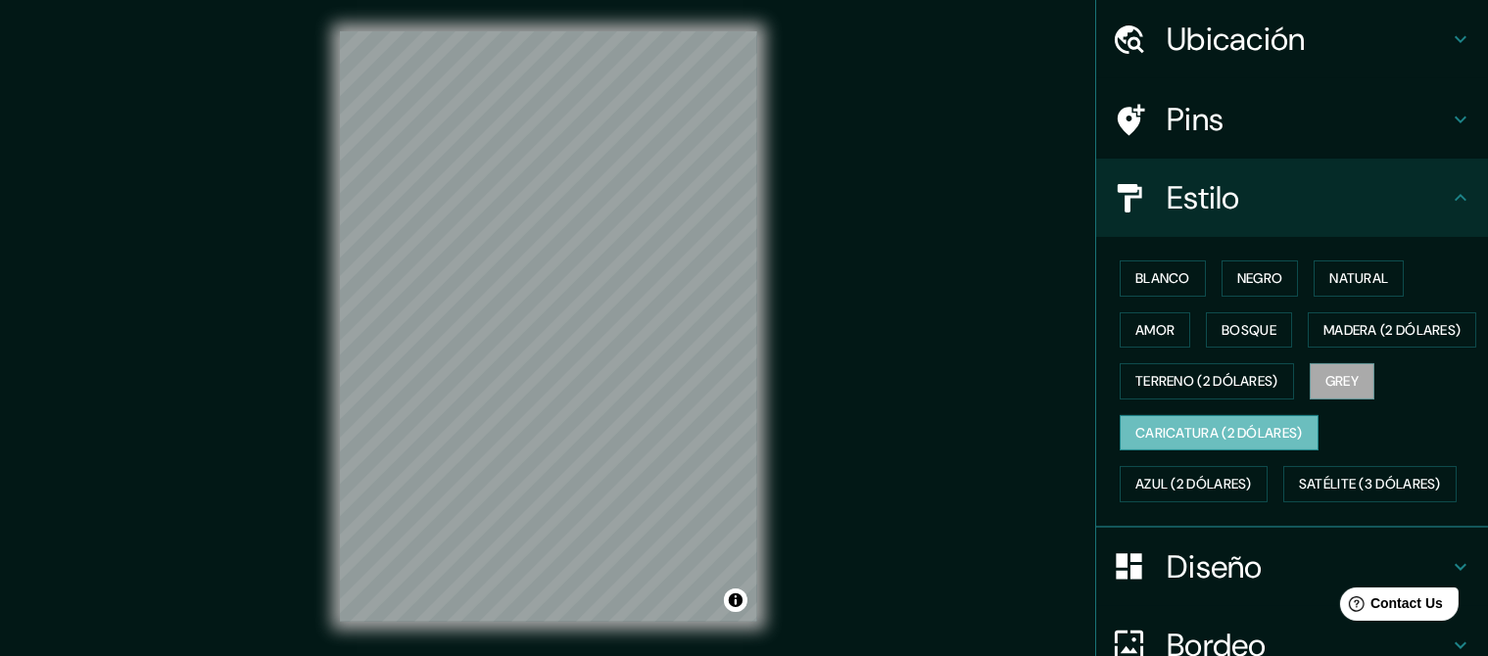
click at [1224, 452] on button "Caricatura (2 dólares)" at bounding box center [1219, 433] width 199 height 36
